Goal: Information Seeking & Learning: Learn about a topic

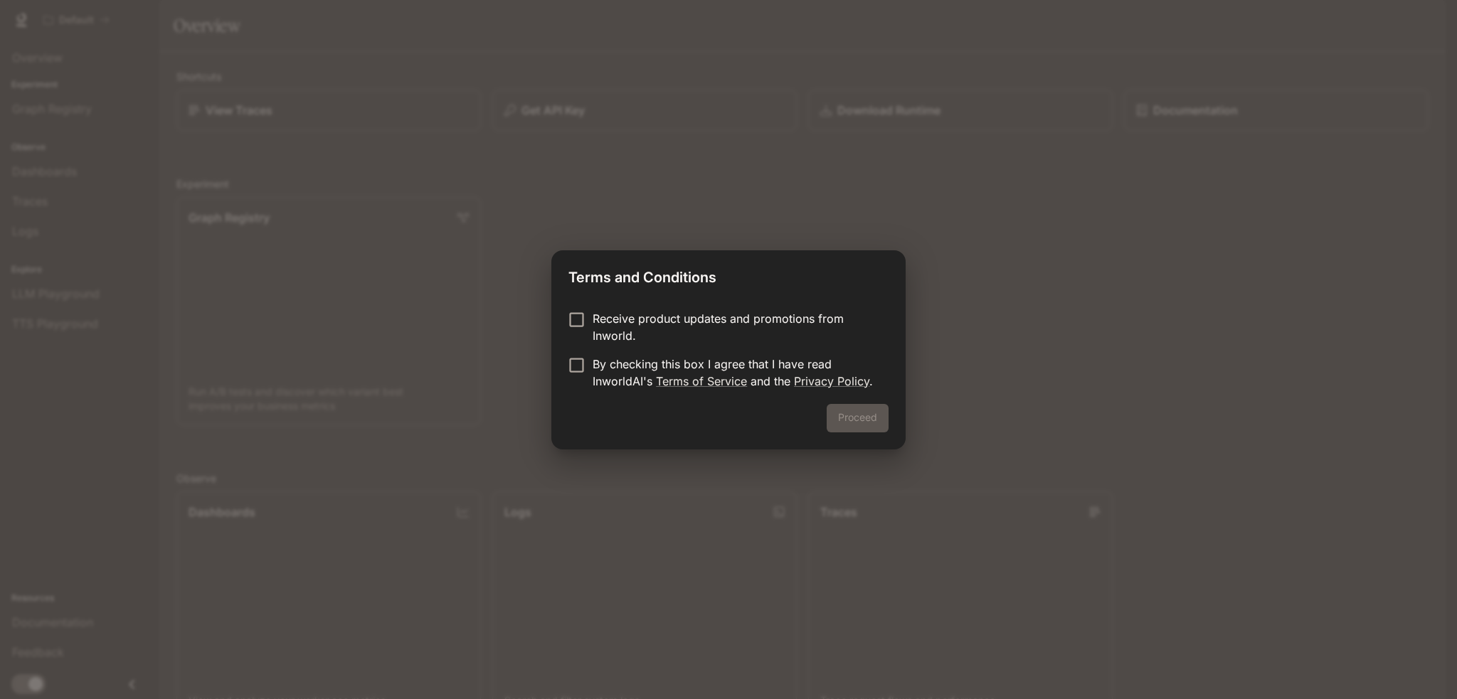
click at [877, 415] on div "Proceed" at bounding box center [728, 427] width 354 height 46
click at [856, 429] on button "Proceed" at bounding box center [858, 418] width 62 height 28
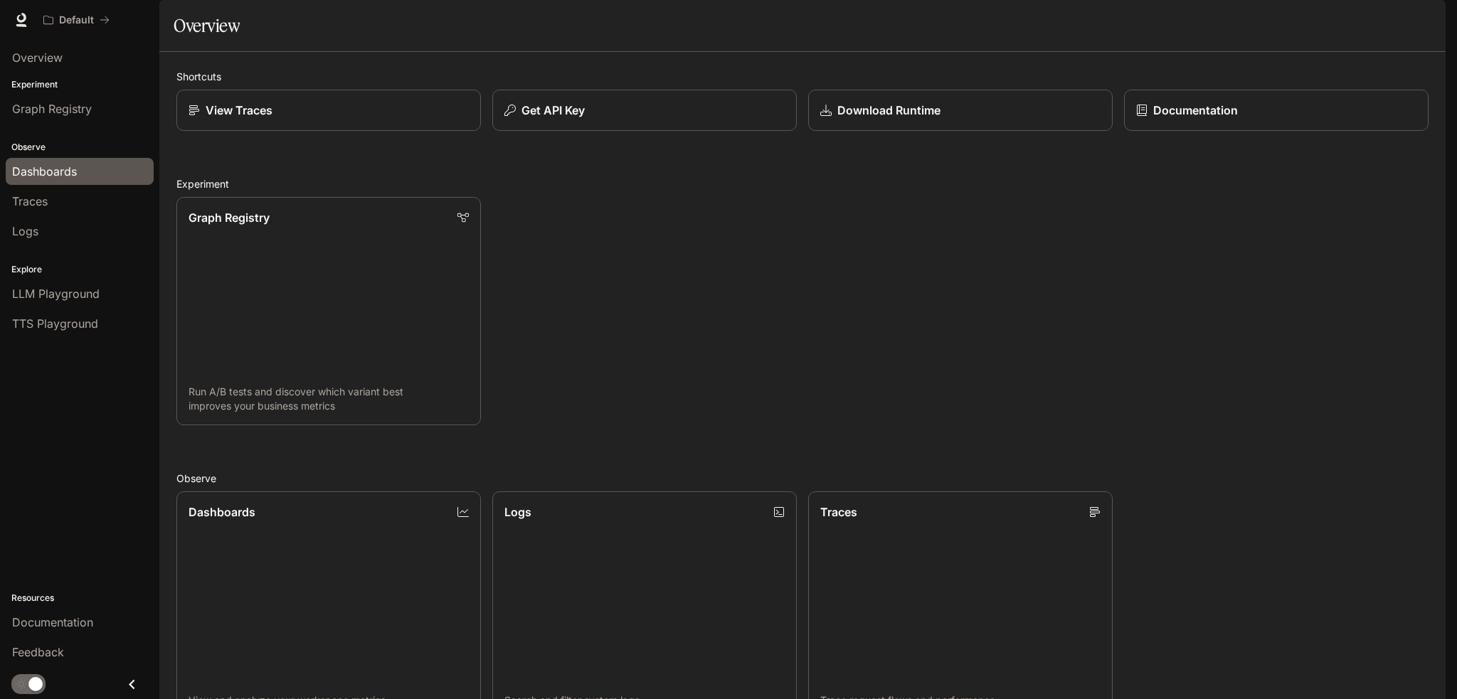
click at [41, 173] on span "Dashboards" at bounding box center [44, 171] width 65 height 17
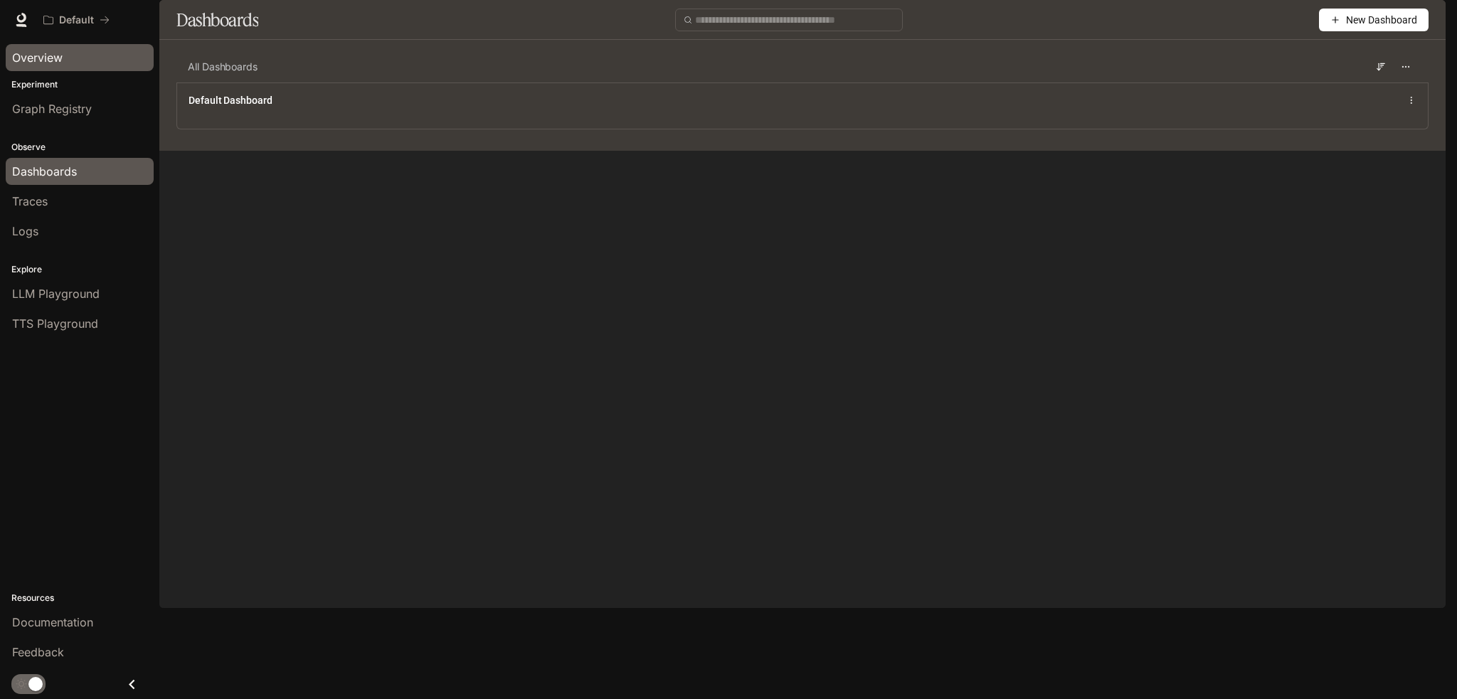
click at [52, 63] on span "Overview" at bounding box center [37, 57] width 51 height 17
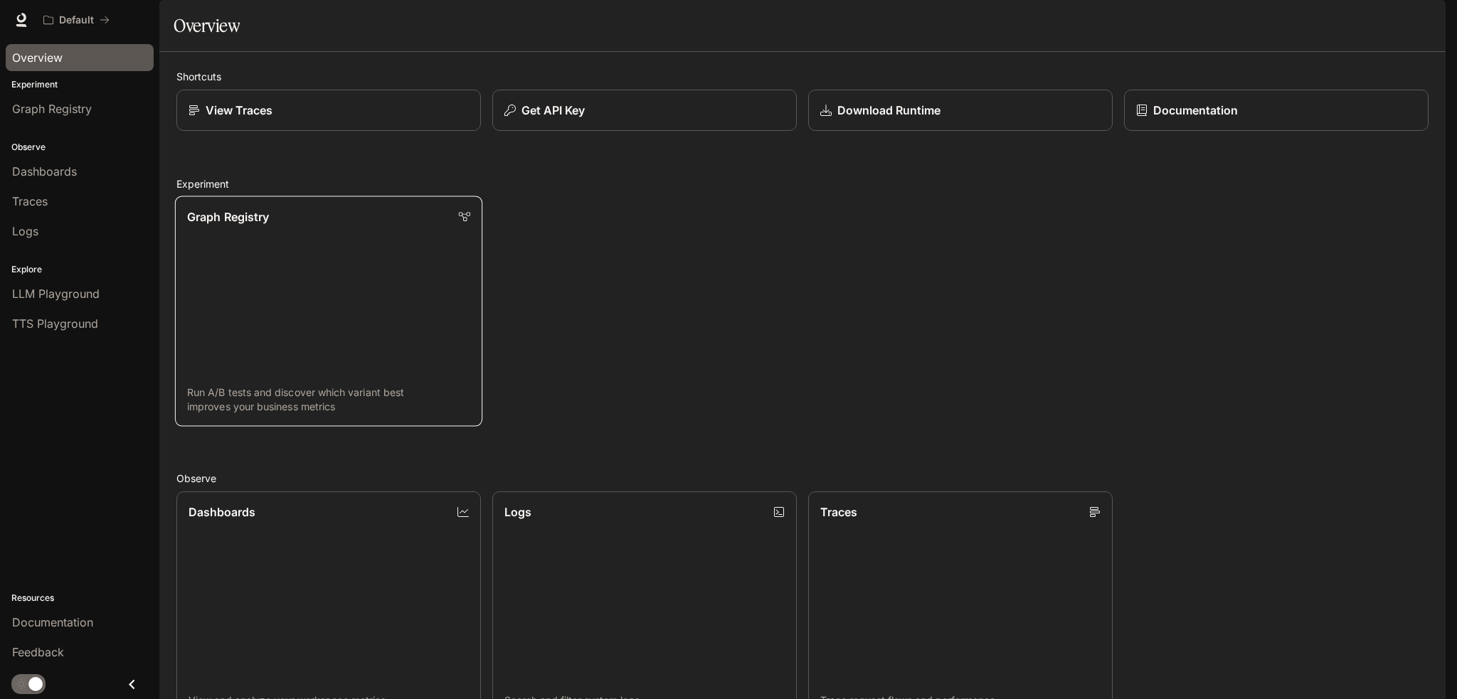
click at [307, 307] on link "Graph Registry Run A/B tests and discover which variant best improves your busi…" at bounding box center [328, 311] width 307 height 230
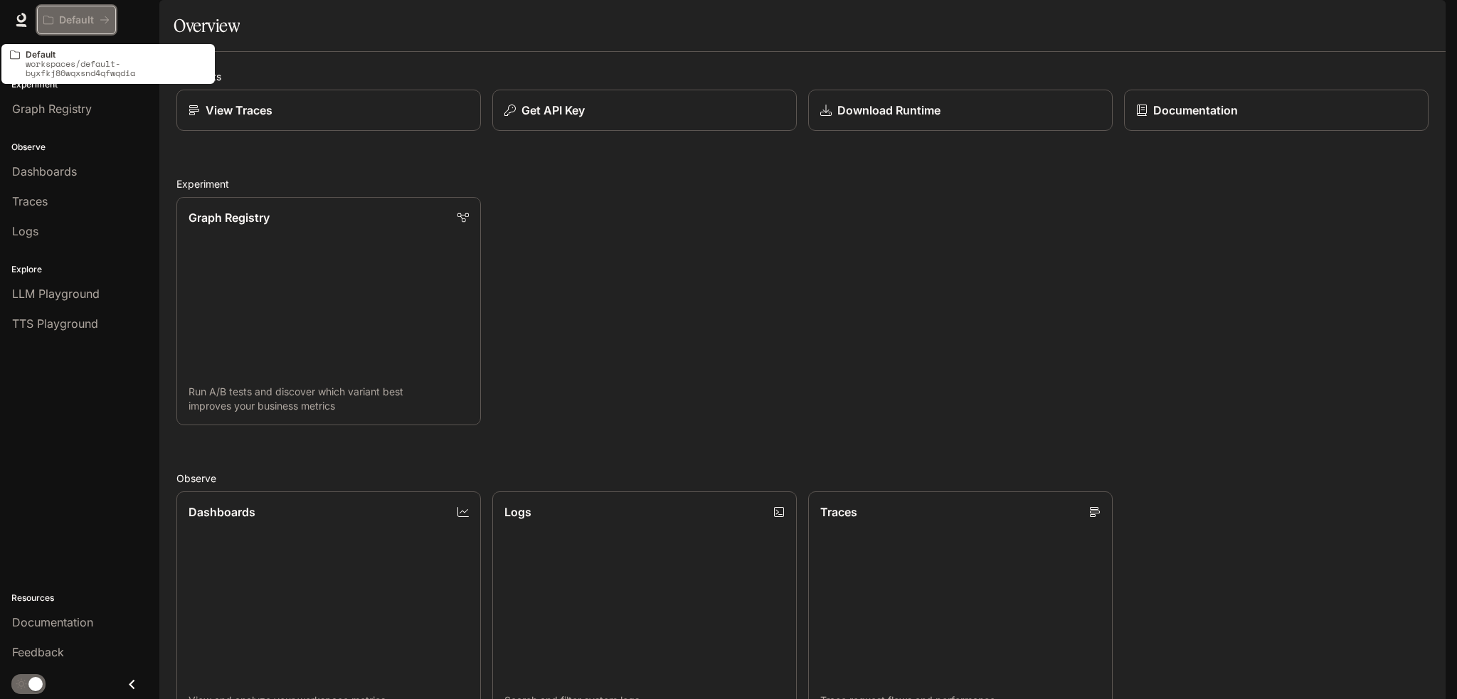
click at [77, 26] on button "Default" at bounding box center [76, 20] width 79 height 28
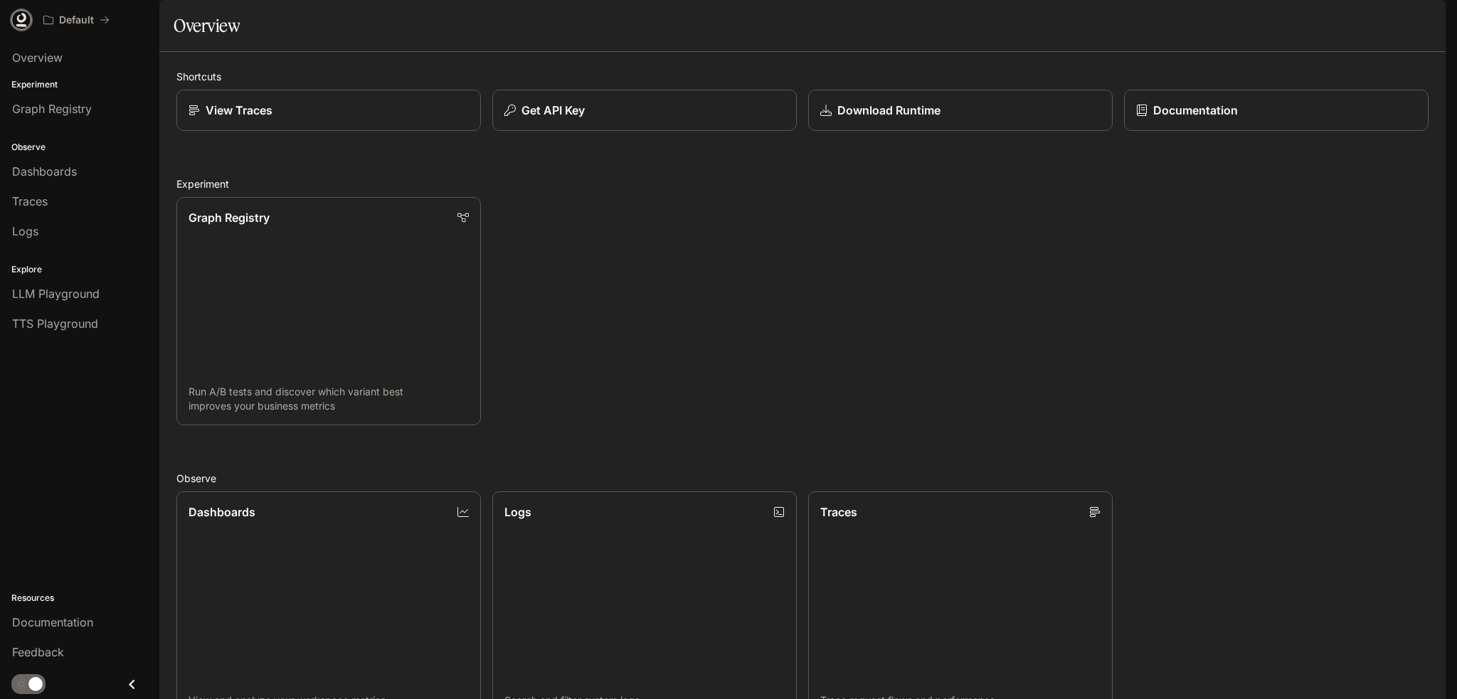
click at [18, 16] on icon at bounding box center [21, 18] width 9 height 10
click at [509, 116] on icon "button" at bounding box center [508, 110] width 11 height 11
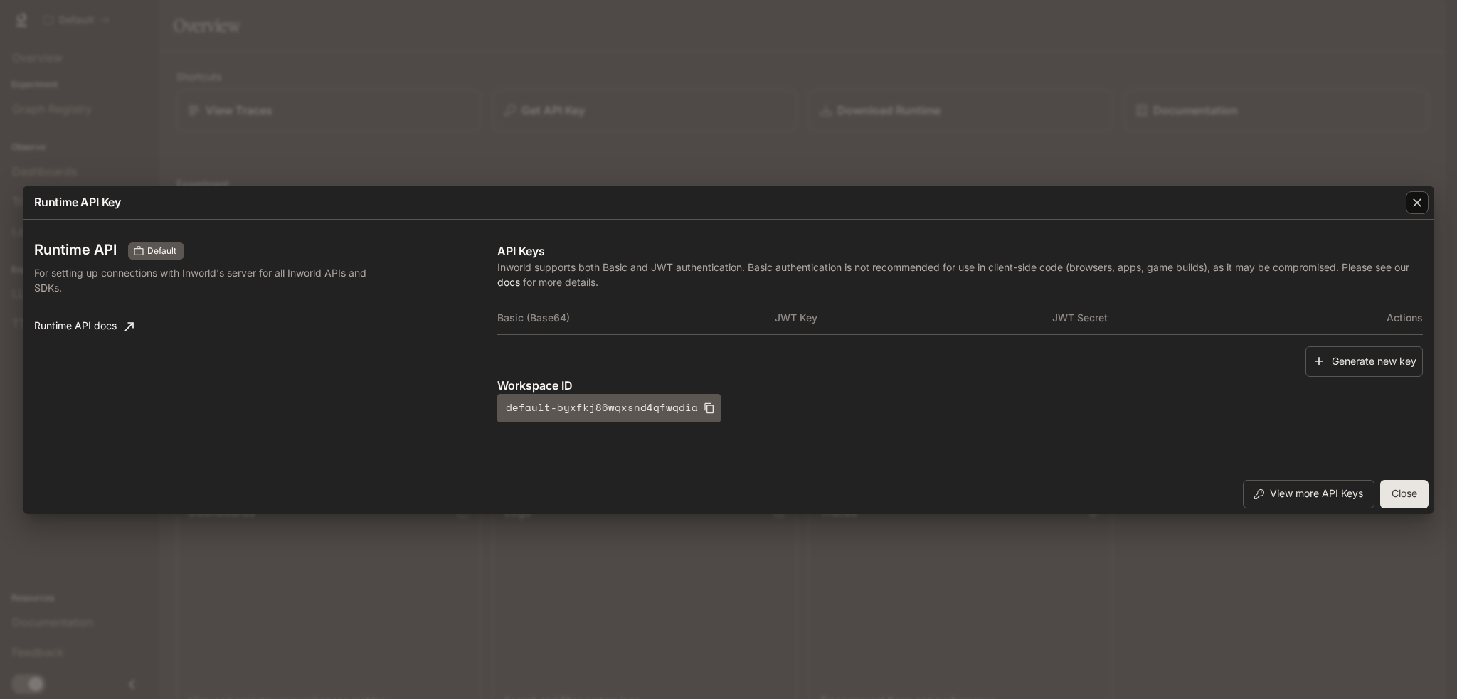
click at [1418, 196] on icon "button" at bounding box center [1417, 203] width 14 height 14
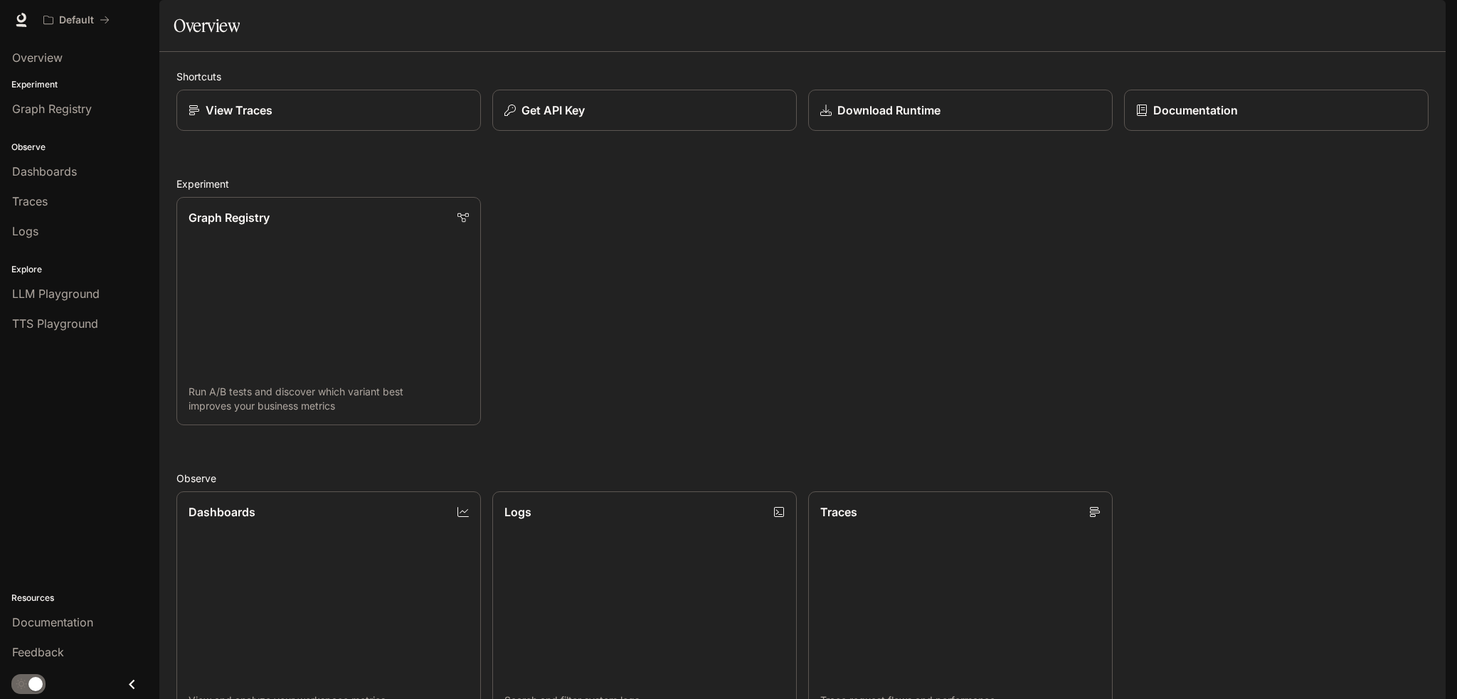
scroll to position [285, 0]
click at [922, 490] on link "Traces Trace request flows and performance" at bounding box center [960, 605] width 307 height 230
click at [1371, 19] on span "Documentation" at bounding box center [1359, 20] width 70 height 18
click at [1425, 23] on icon "button" at bounding box center [1425, 19] width 11 height 11
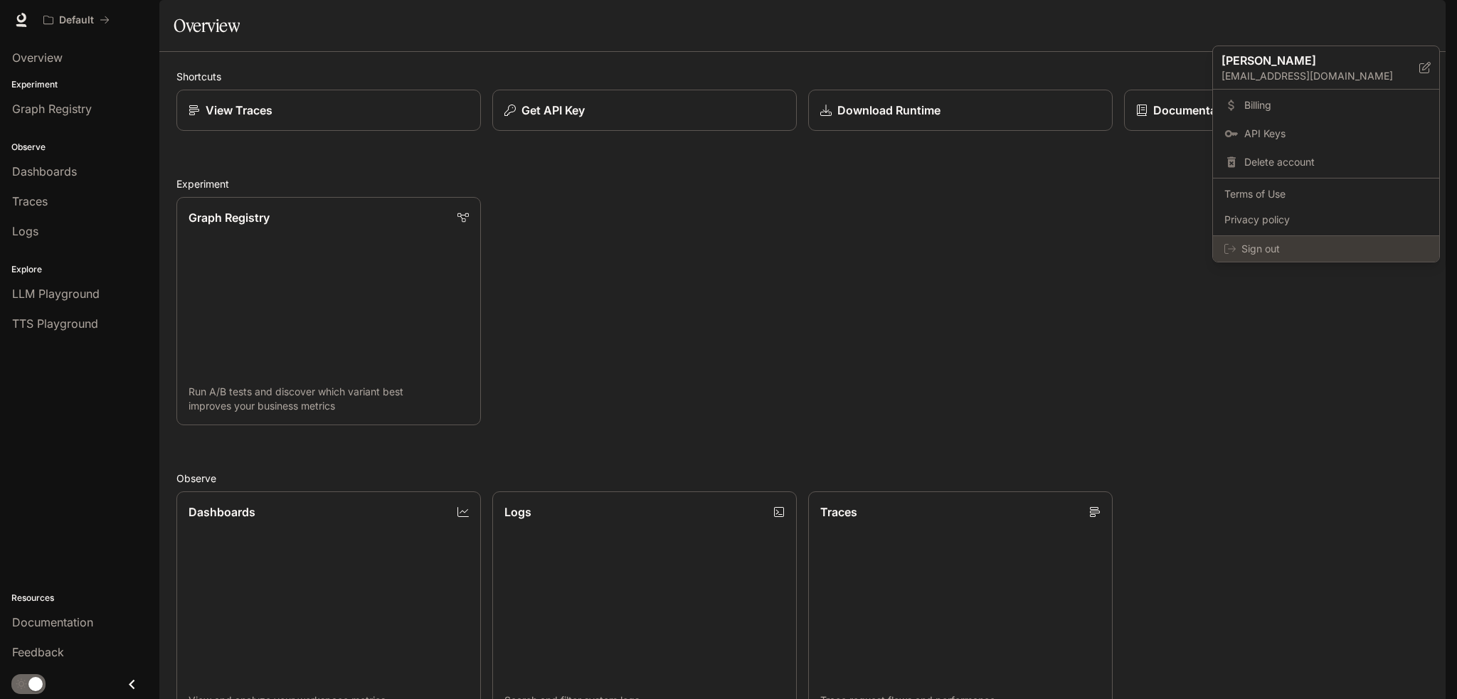
click at [1280, 248] on span "Sign out" at bounding box center [1334, 249] width 186 height 14
